Goal: Information Seeking & Learning: Learn about a topic

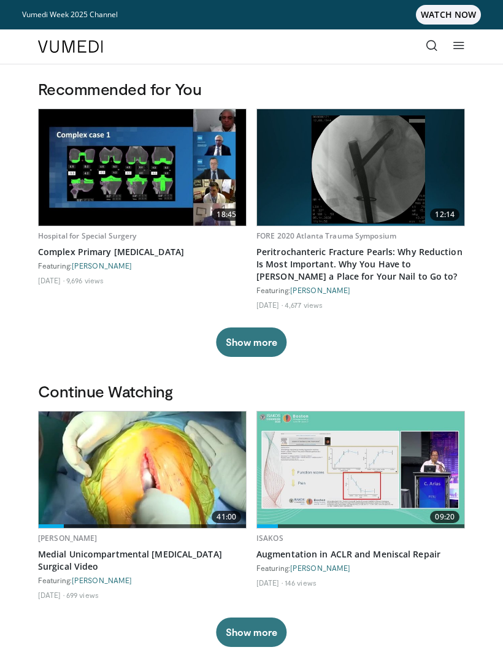
click at [436, 45] on icon at bounding box center [432, 45] width 12 height 12
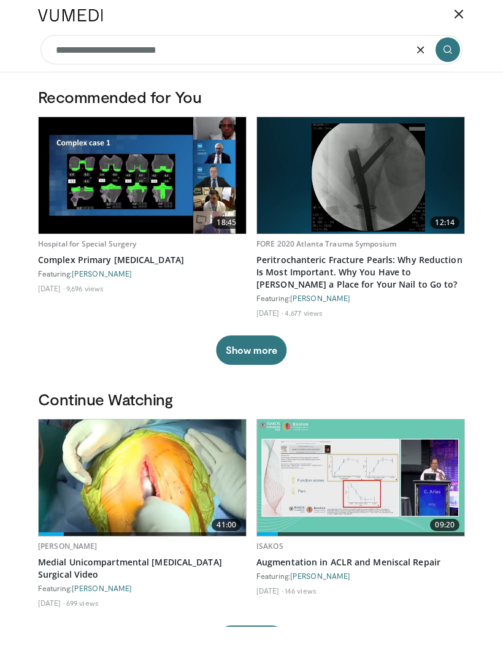
type input "**********"
click at [458, 69] on button "submit" at bounding box center [448, 81] width 25 height 25
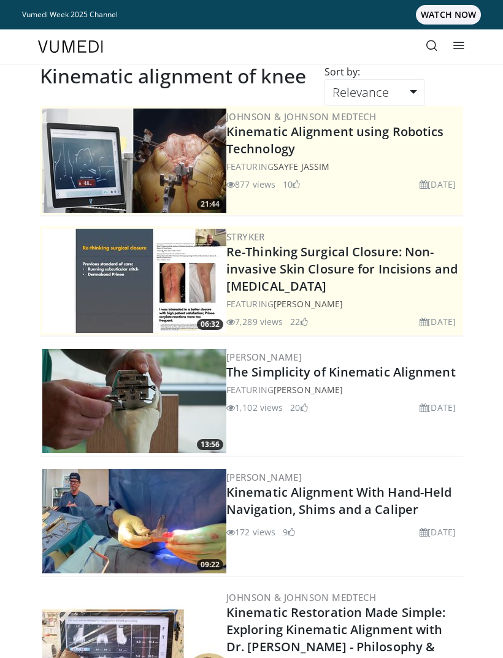
click at [126, 399] on img at bounding box center [134, 401] width 184 height 104
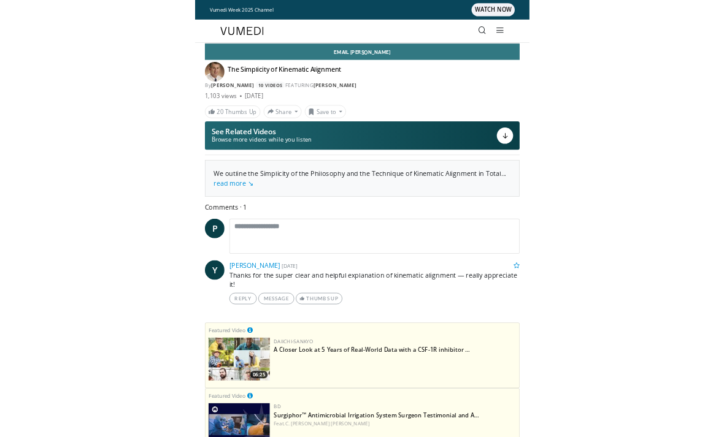
scroll to position [15, 0]
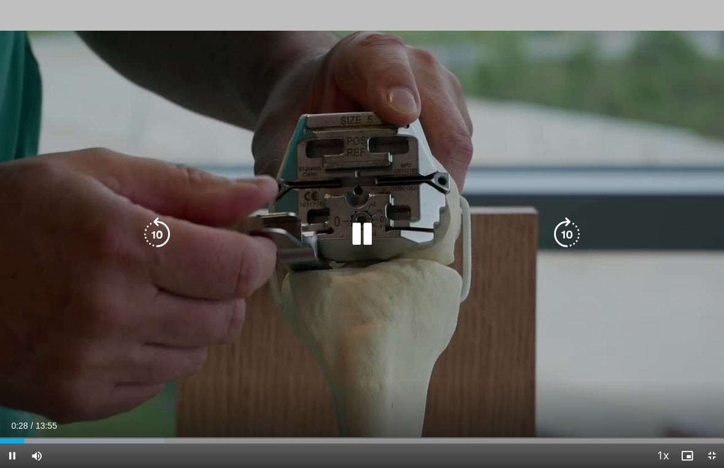
click at [370, 229] on icon "Video Player" at bounding box center [362, 234] width 34 height 34
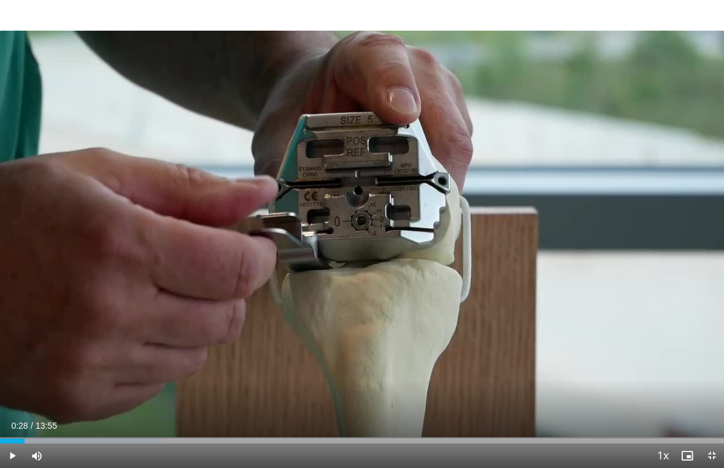
click at [163, 136] on div "10 seconds Tap to unmute" at bounding box center [362, 234] width 724 height 468
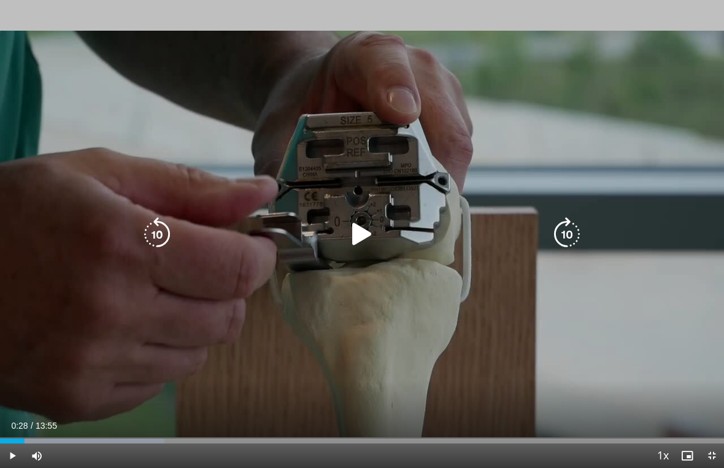
click at [353, 221] on icon "Video Player" at bounding box center [362, 234] width 34 height 34
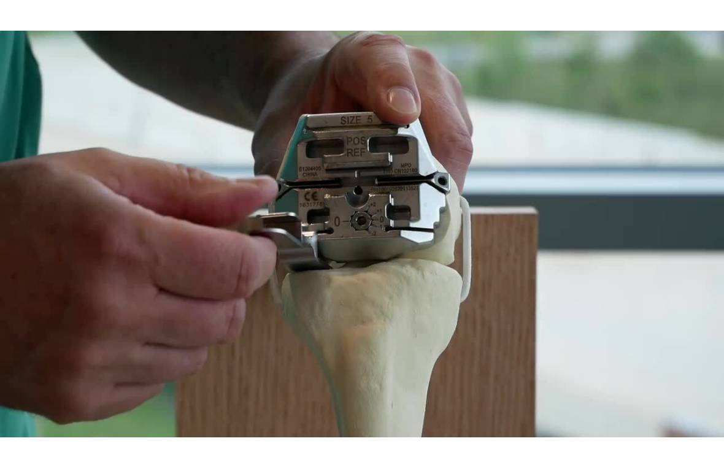
click at [236, 147] on div "10 seconds Tap to unmute" at bounding box center [362, 234] width 724 height 468
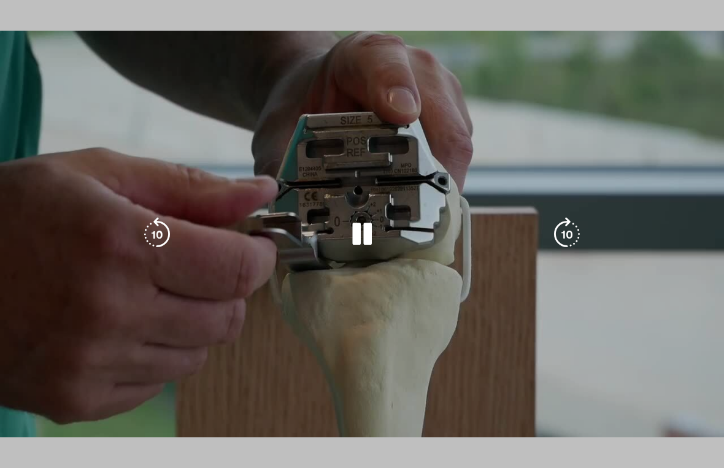
click at [86, 213] on div "10 seconds Tap to unmute" at bounding box center [362, 234] width 724 height 468
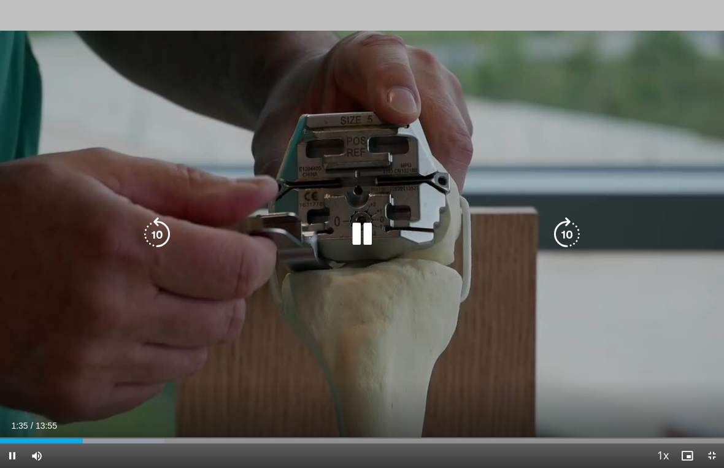
click at [157, 239] on icon "Video Player" at bounding box center [157, 234] width 34 height 34
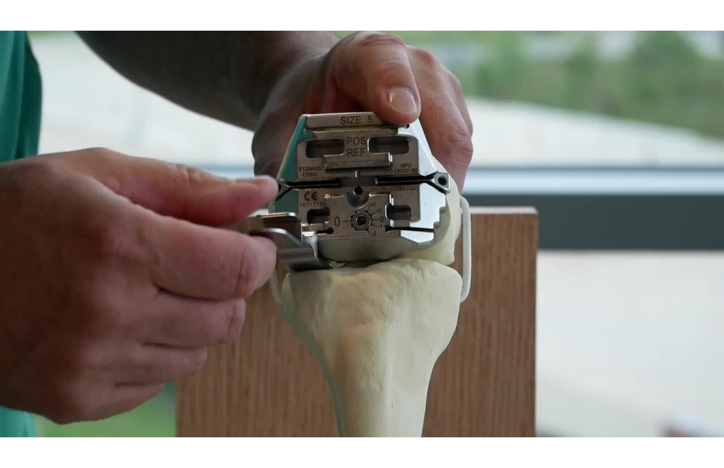
click at [112, 183] on div "10 seconds Tap to unmute" at bounding box center [362, 234] width 724 height 468
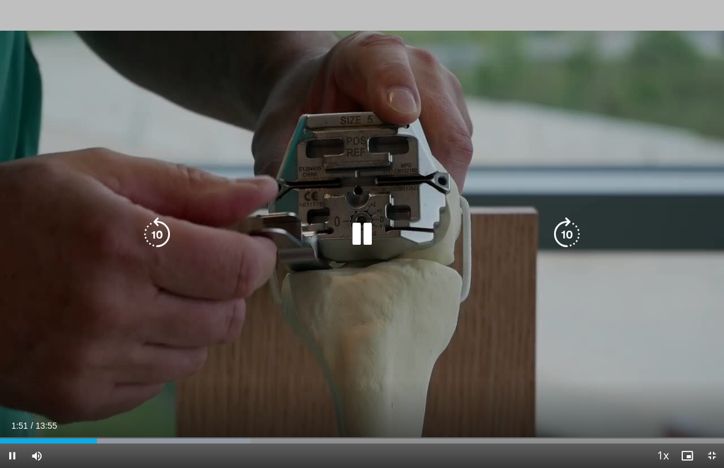
click at [169, 239] on icon "Video Player" at bounding box center [157, 234] width 34 height 34
click at [152, 228] on icon "Video Player" at bounding box center [157, 234] width 34 height 34
click at [155, 227] on icon "Video Player" at bounding box center [157, 234] width 34 height 34
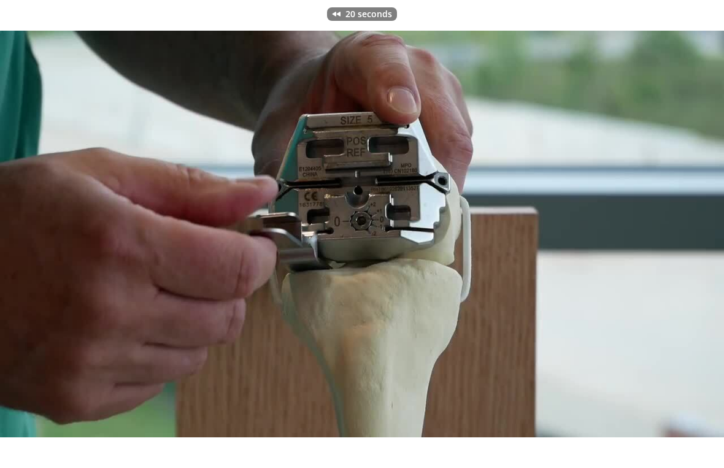
click at [98, 152] on div "20 seconds Tap to unmute" at bounding box center [362, 234] width 724 height 468
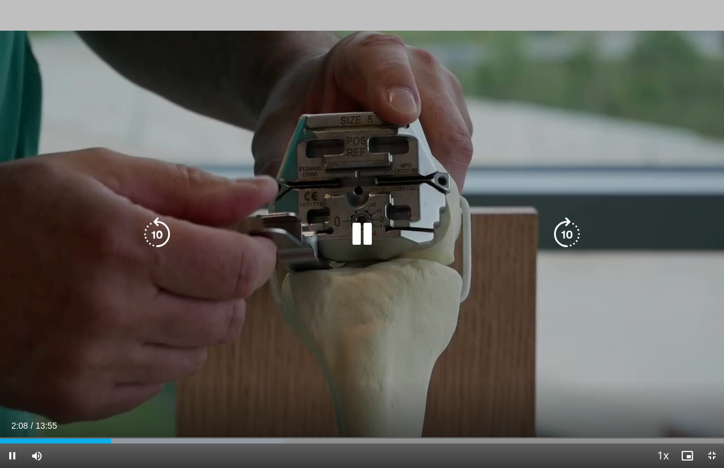
click at [360, 236] on icon "Video Player" at bounding box center [362, 234] width 34 height 34
click at [355, 231] on icon "Video Player" at bounding box center [362, 234] width 34 height 34
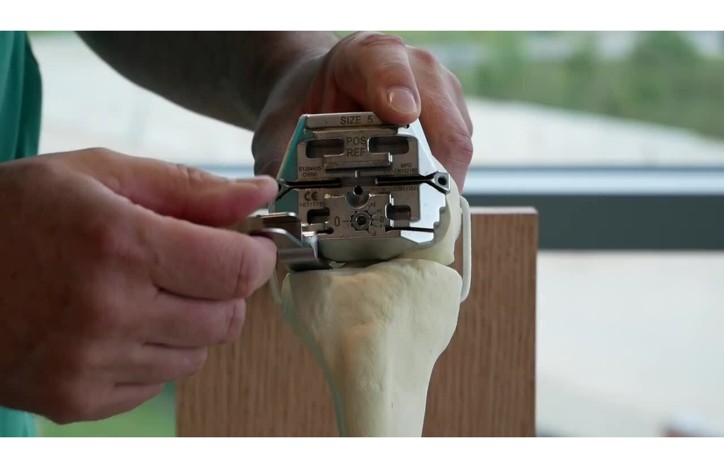
click at [157, 233] on icon "Video Player" at bounding box center [157, 234] width 34 height 34
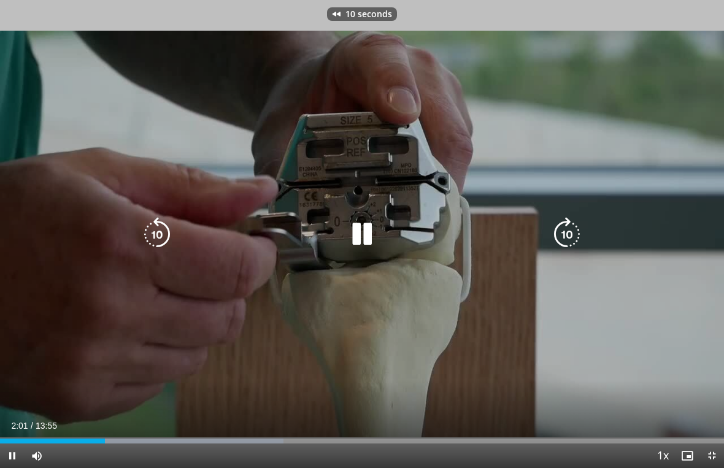
click at [163, 232] on icon "Video Player" at bounding box center [157, 234] width 34 height 34
click at [156, 216] on div "20 seconds Tap to unmute" at bounding box center [362, 234] width 724 height 468
click at [164, 236] on icon "Video Player" at bounding box center [157, 234] width 34 height 34
click at [158, 237] on icon "Video Player" at bounding box center [157, 234] width 34 height 34
click at [159, 249] on icon "Video Player" at bounding box center [157, 234] width 34 height 34
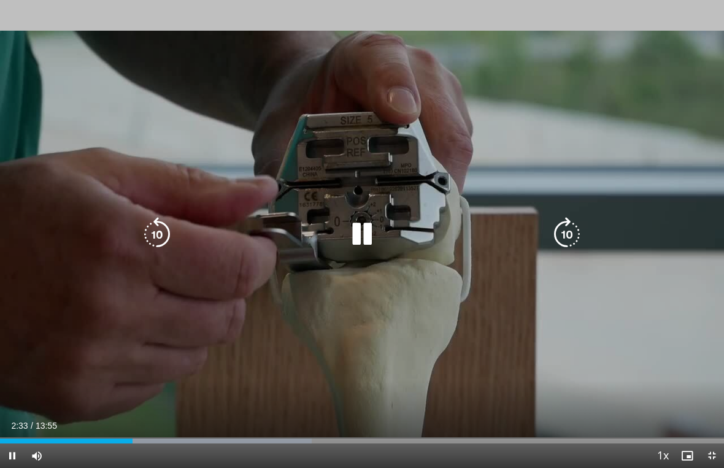
click at [173, 228] on icon "Video Player" at bounding box center [157, 234] width 34 height 34
click at [157, 237] on icon "Video Player" at bounding box center [157, 234] width 34 height 34
click at [154, 247] on icon "Video Player" at bounding box center [157, 234] width 34 height 34
click at [164, 223] on icon "Video Player" at bounding box center [157, 234] width 34 height 34
click at [157, 239] on icon "Video Player" at bounding box center [157, 234] width 34 height 34
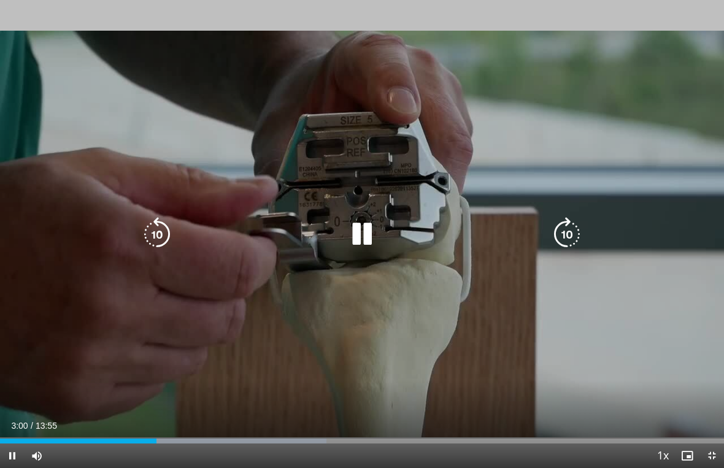
click at [152, 234] on icon "Video Player" at bounding box center [157, 234] width 34 height 34
click at [155, 233] on icon "Video Player" at bounding box center [157, 234] width 34 height 34
click at [158, 233] on icon "Video Player" at bounding box center [157, 234] width 34 height 34
click at [161, 225] on icon "Video Player" at bounding box center [157, 234] width 34 height 34
click at [161, 229] on icon "Video Player" at bounding box center [157, 234] width 34 height 34
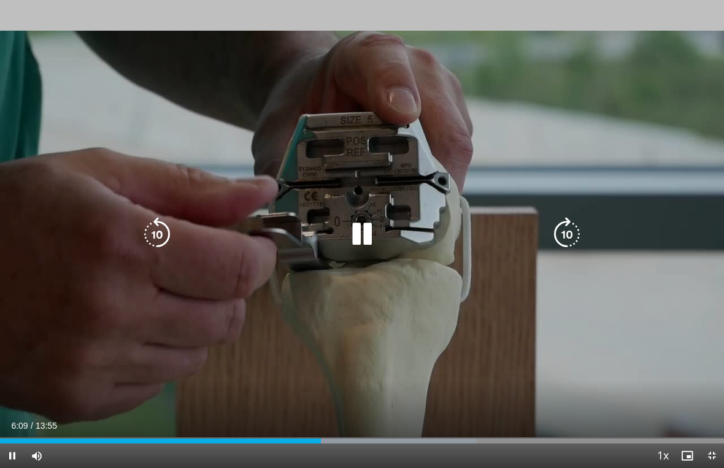
click at [161, 234] on icon "Video Player" at bounding box center [157, 234] width 34 height 34
click at [355, 238] on icon "Video Player" at bounding box center [362, 234] width 34 height 34
click at [353, 238] on icon "Video Player" at bounding box center [362, 234] width 34 height 34
click at [280, 144] on div "10 seconds Tap to unmute" at bounding box center [362, 234] width 724 height 468
click at [161, 232] on icon "Video Player" at bounding box center [157, 234] width 34 height 34
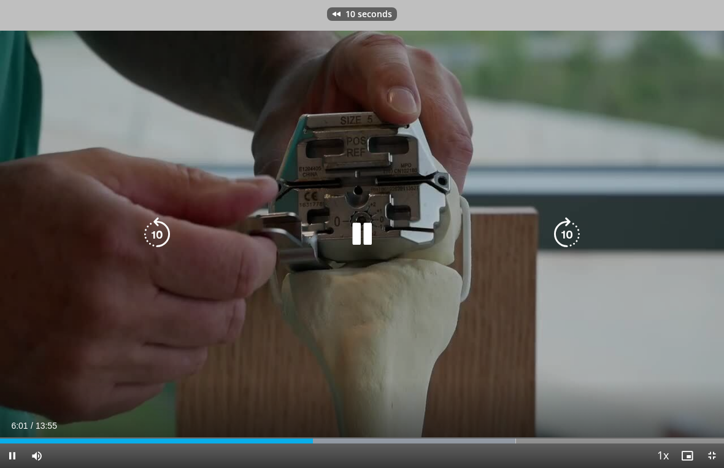
click at [155, 218] on icon "Video Player" at bounding box center [157, 234] width 34 height 34
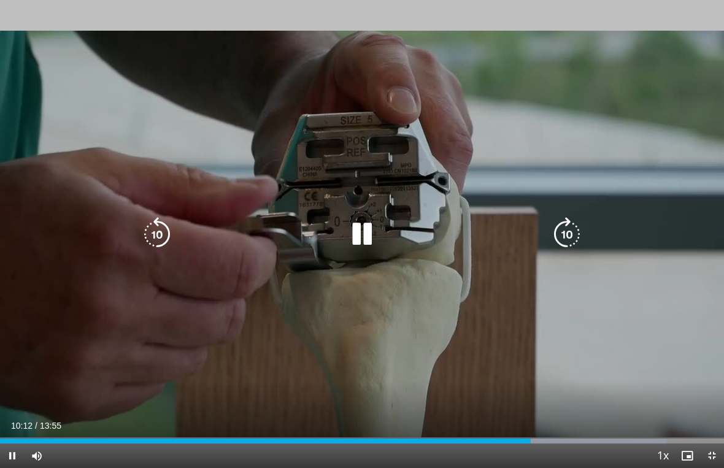
click at [148, 231] on icon "Video Player" at bounding box center [157, 234] width 34 height 34
click at [152, 236] on icon "Video Player" at bounding box center [157, 234] width 34 height 34
click at [153, 236] on icon "Video Player" at bounding box center [157, 234] width 34 height 34
click at [354, 226] on icon "Video Player" at bounding box center [362, 234] width 34 height 34
click at [364, 227] on icon "Video Player" at bounding box center [362, 234] width 34 height 34
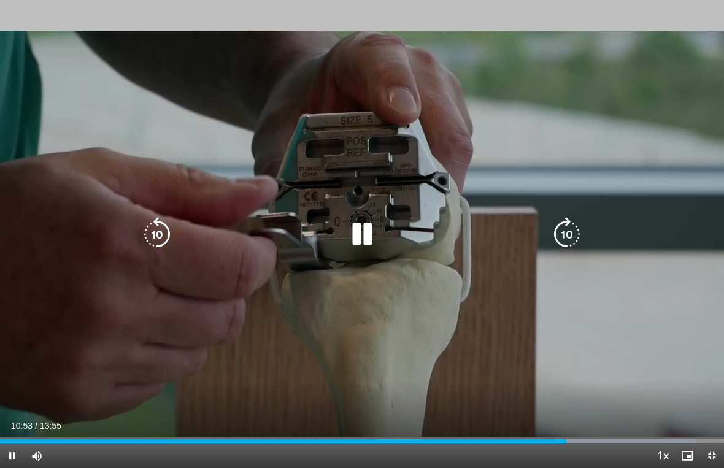
click at [165, 233] on icon "Video Player" at bounding box center [157, 234] width 34 height 34
click at [163, 229] on icon "Video Player" at bounding box center [157, 234] width 34 height 34
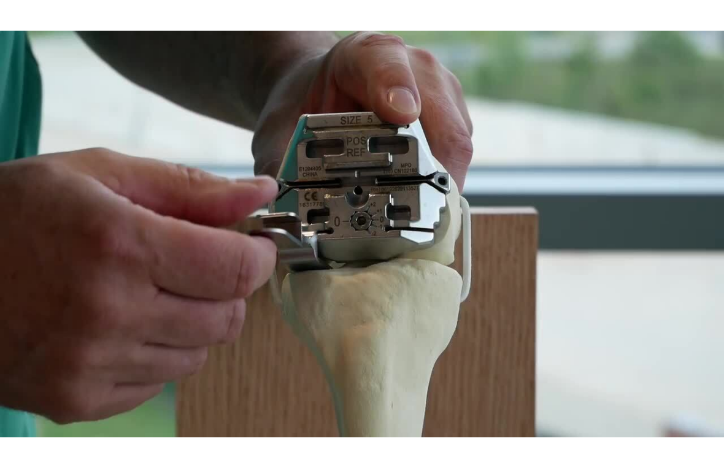
click at [155, 236] on icon "Video Player" at bounding box center [157, 234] width 34 height 34
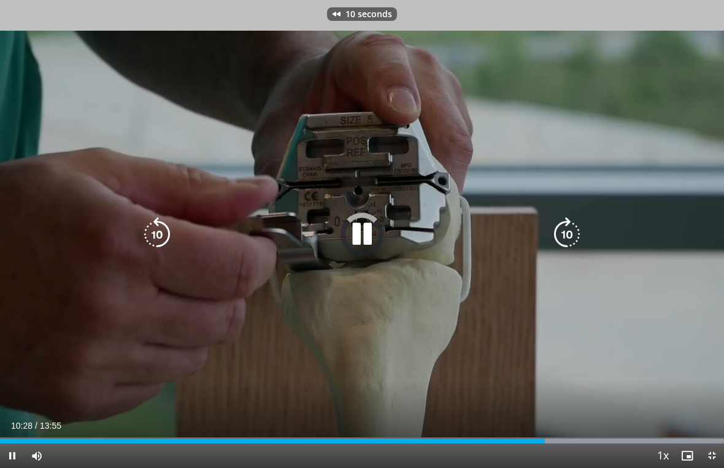
click at [153, 236] on icon "Video Player" at bounding box center [157, 234] width 34 height 34
click at [150, 236] on icon "Video Player" at bounding box center [157, 234] width 34 height 34
click at [155, 233] on icon "Video Player" at bounding box center [157, 234] width 34 height 34
click at [169, 237] on icon "Video Player" at bounding box center [157, 234] width 34 height 34
click at [158, 231] on icon "Video Player" at bounding box center [157, 234] width 34 height 34
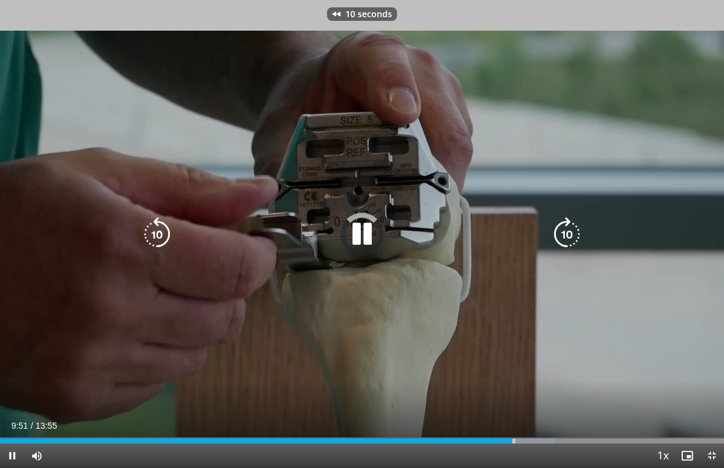
click at [153, 220] on icon "Video Player" at bounding box center [157, 234] width 34 height 34
click at [158, 232] on icon "Video Player" at bounding box center [157, 234] width 34 height 34
click at [150, 229] on icon "Video Player" at bounding box center [157, 234] width 34 height 34
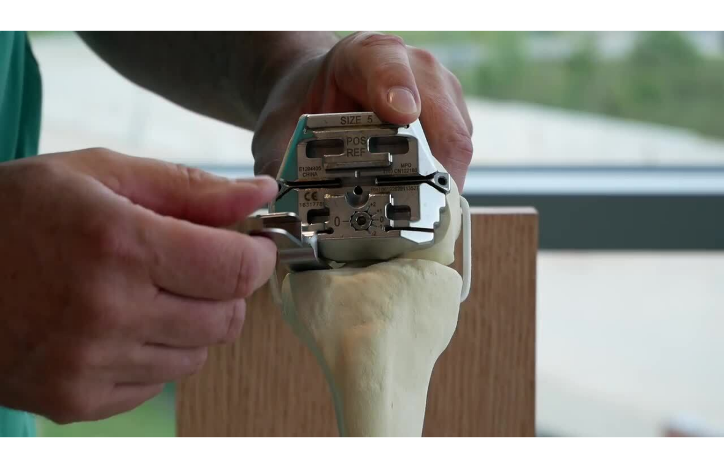
click at [152, 226] on icon "Video Player" at bounding box center [157, 234] width 34 height 34
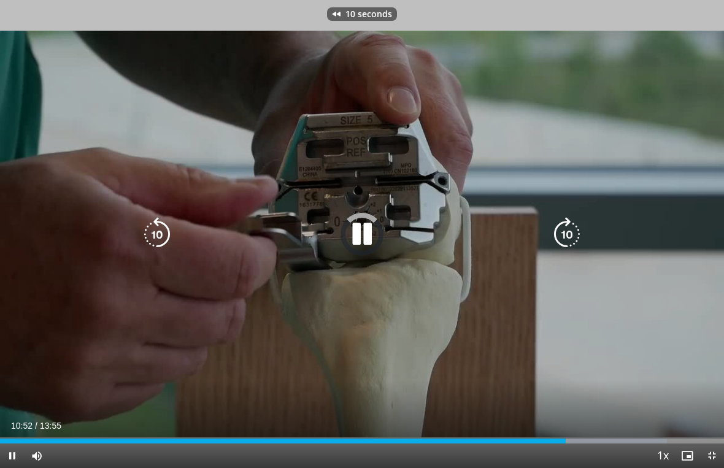
click at [143, 221] on icon "Video Player" at bounding box center [157, 234] width 34 height 34
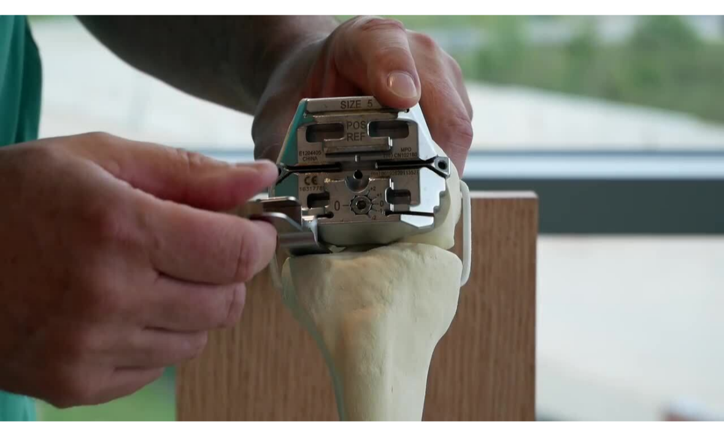
scroll to position [0, 0]
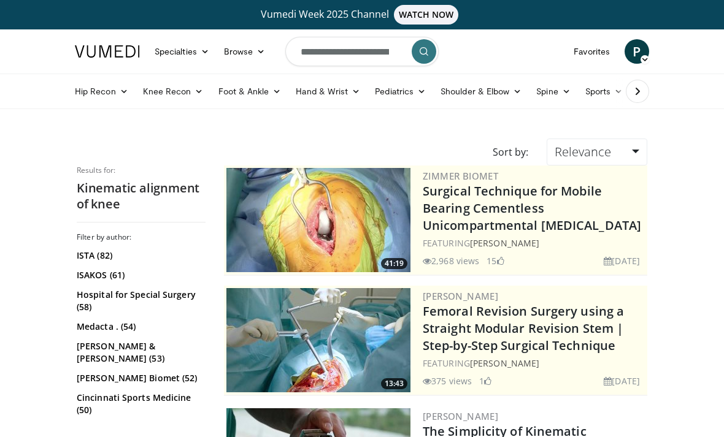
click at [421, 52] on icon "submit" at bounding box center [424, 52] width 10 height 10
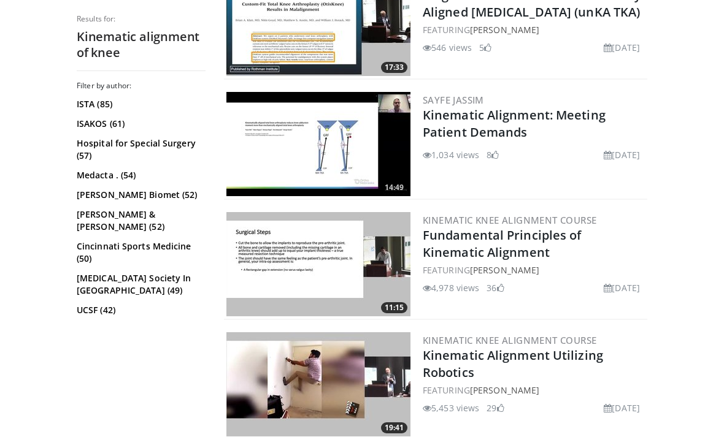
scroll to position [2032, 0]
click at [341, 291] on img at bounding box center [318, 264] width 184 height 104
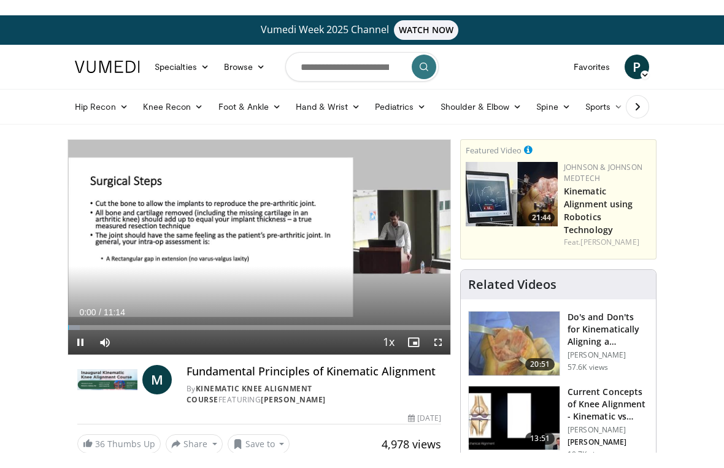
scroll to position [15, 0]
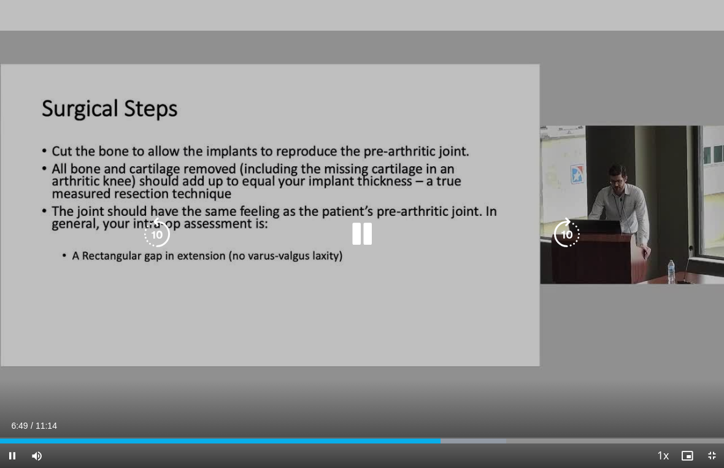
click at [360, 242] on icon "Video Player" at bounding box center [362, 234] width 34 height 34
click at [350, 234] on icon "Video Player" at bounding box center [362, 234] width 34 height 34
click at [241, 167] on div "10 seconds Tap to unmute" at bounding box center [362, 234] width 724 height 468
click at [155, 239] on icon "Video Player" at bounding box center [157, 234] width 34 height 34
click at [155, 240] on icon "Video Player" at bounding box center [157, 234] width 34 height 34
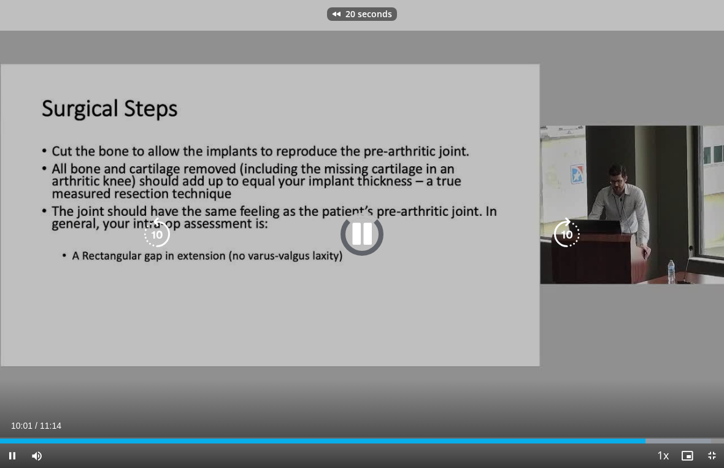
click at [157, 237] on icon "Video Player" at bounding box center [157, 234] width 34 height 34
click at [163, 248] on icon "Video Player" at bounding box center [157, 234] width 34 height 34
click at [163, 251] on icon "Video Player" at bounding box center [157, 234] width 34 height 34
click at [165, 250] on icon "Video Player" at bounding box center [157, 234] width 34 height 34
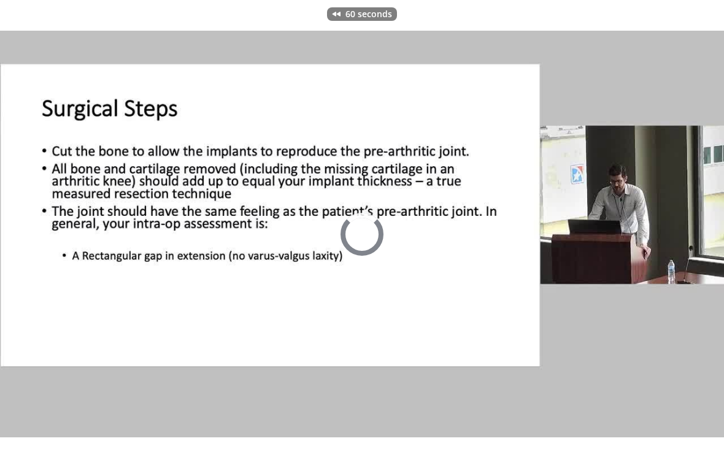
click at [167, 248] on icon "Video Player" at bounding box center [157, 234] width 34 height 34
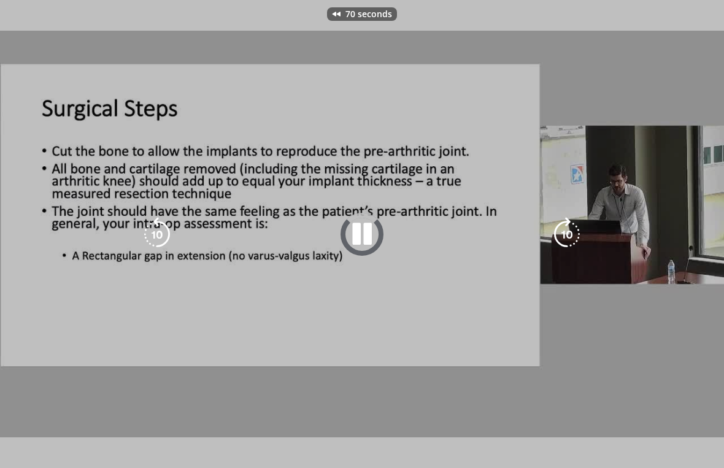
click at [161, 242] on icon "Video Player" at bounding box center [157, 234] width 34 height 34
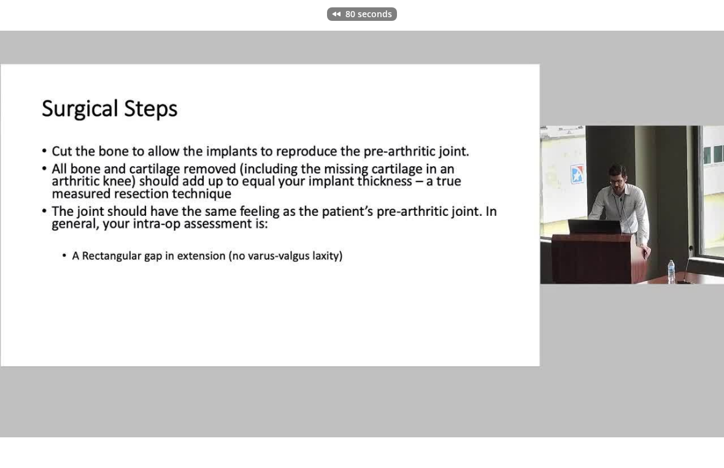
click at [164, 252] on div "80 seconds Tap to unmute" at bounding box center [362, 234] width 724 height 468
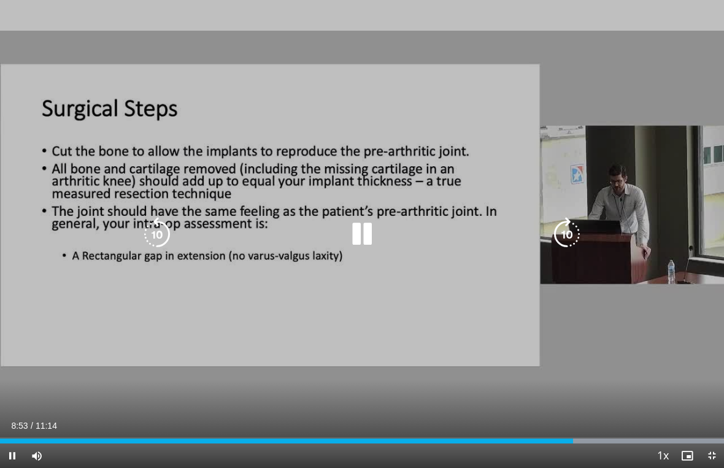
click at [158, 233] on icon "Video Player" at bounding box center [157, 234] width 34 height 34
click at [163, 247] on icon "Video Player" at bounding box center [157, 234] width 34 height 34
click at [166, 248] on icon "Video Player" at bounding box center [157, 234] width 34 height 34
click at [372, 226] on icon "Video Player" at bounding box center [362, 234] width 34 height 34
click at [369, 223] on icon "Video Player" at bounding box center [362, 234] width 34 height 34
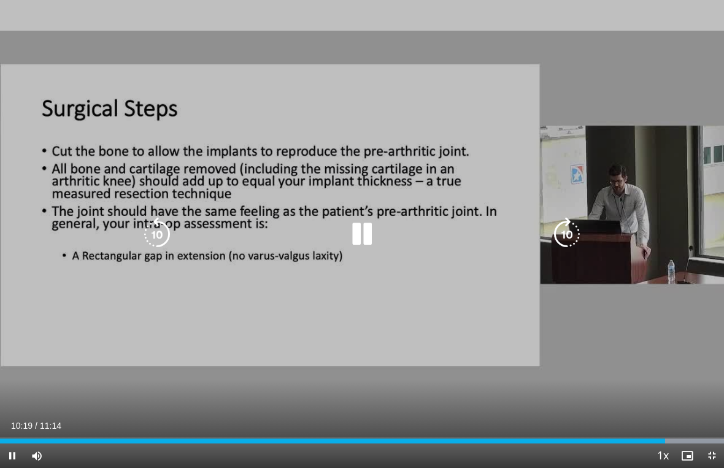
click at [372, 228] on icon "Video Player" at bounding box center [362, 234] width 34 height 34
click at [364, 231] on icon "Video Player" at bounding box center [362, 234] width 34 height 34
click at [423, 187] on div "30 seconds Tap to unmute" at bounding box center [362, 234] width 724 height 468
click at [172, 225] on icon "Video Player" at bounding box center [157, 234] width 34 height 34
click at [156, 228] on icon "Video Player" at bounding box center [157, 234] width 34 height 34
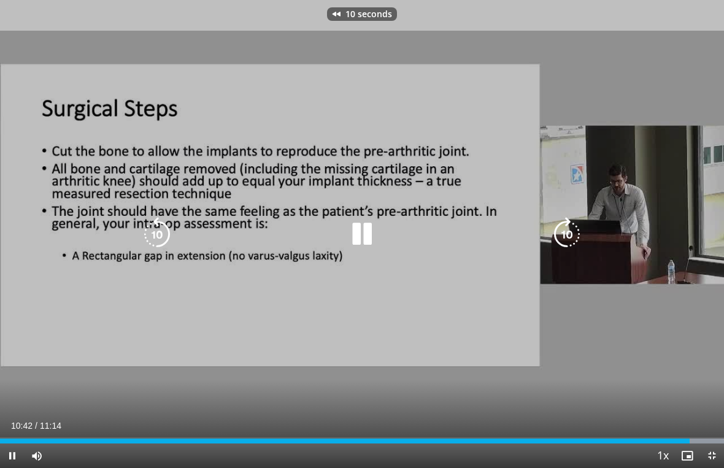
click at [152, 234] on icon "Video Player" at bounding box center [157, 234] width 34 height 34
